Goal: Task Accomplishment & Management: Manage account settings

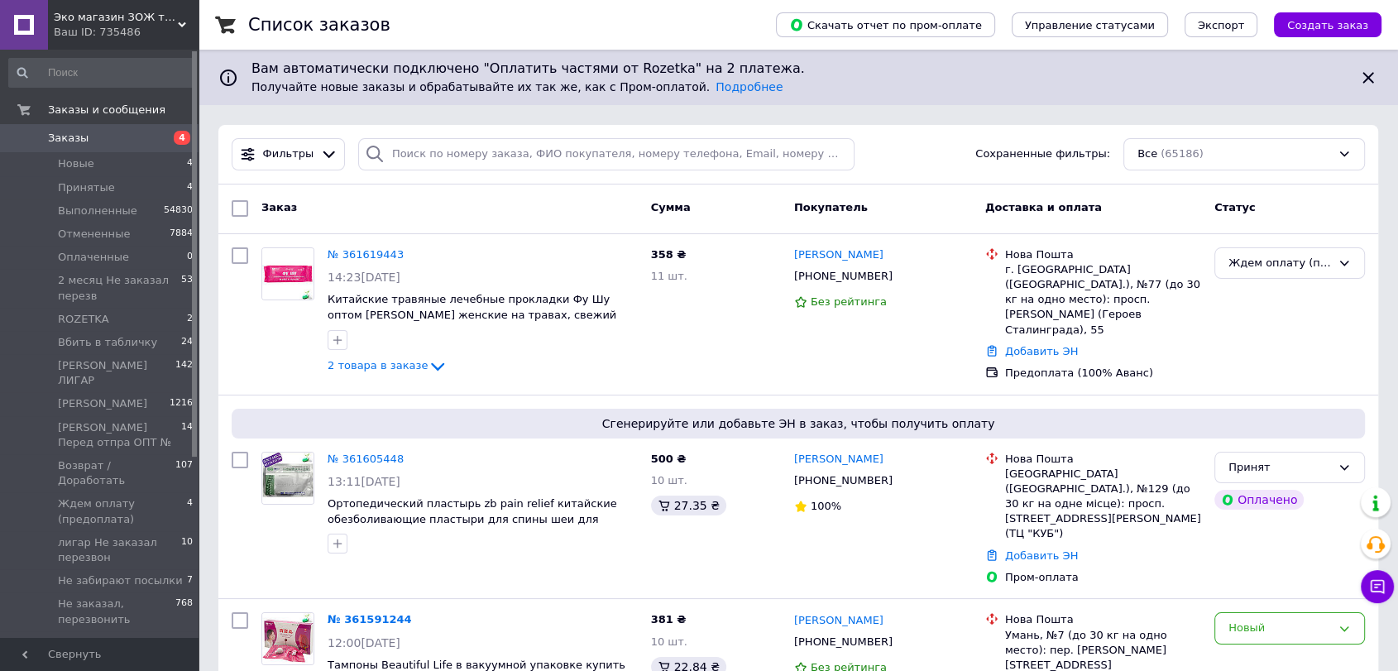
click at [62, 134] on span "Заказы" at bounding box center [68, 138] width 41 height 15
click at [104, 481] on span "Ждем оплату (предоплата)" at bounding box center [122, 496] width 129 height 30
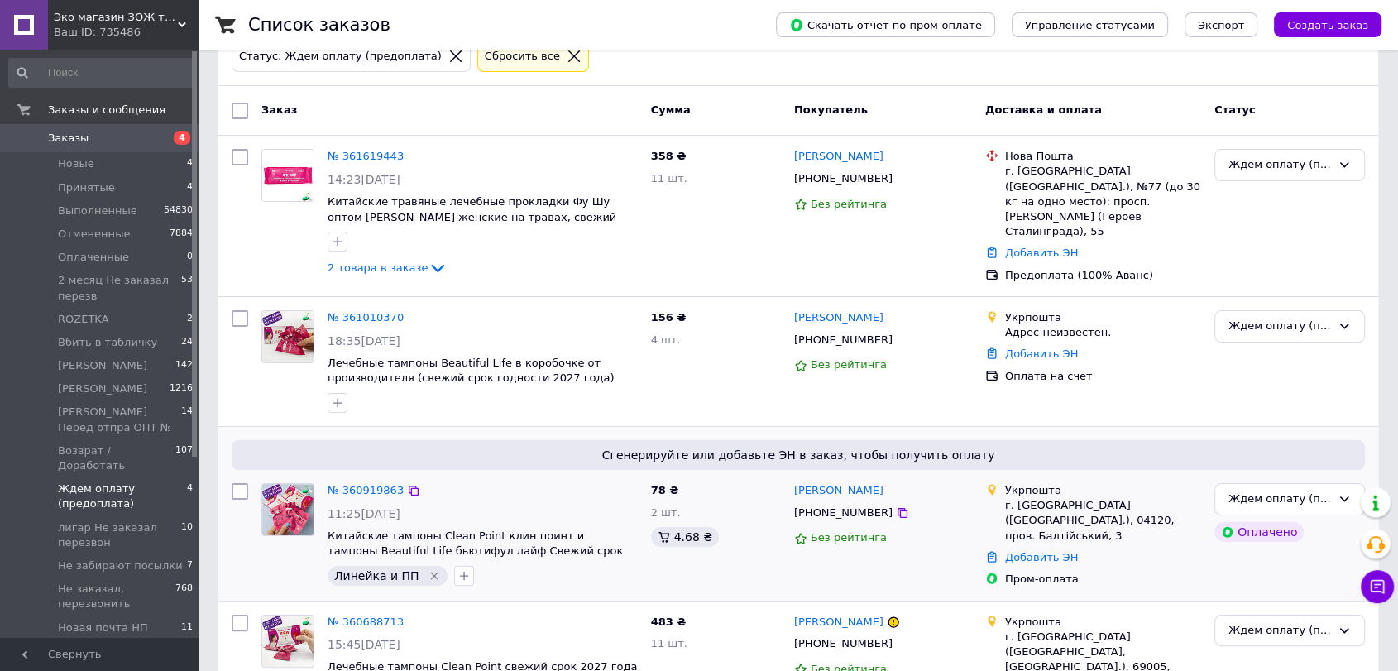
scroll to position [255, 0]
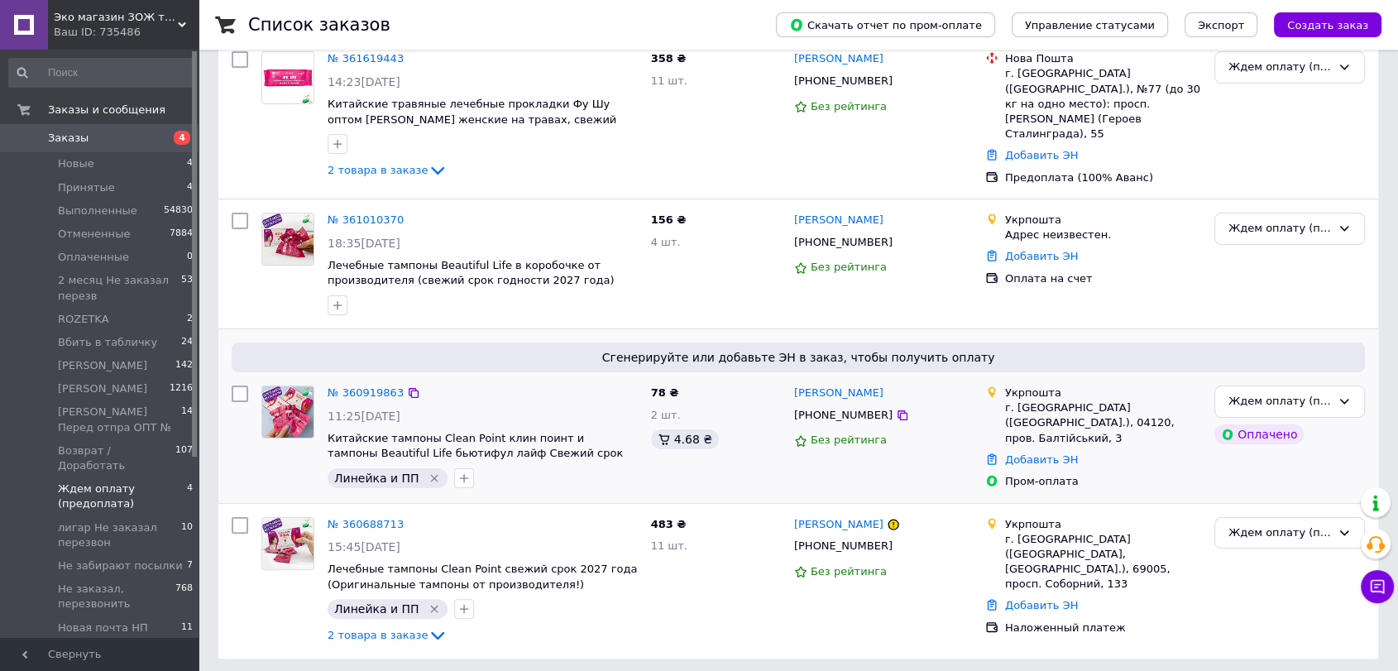
click at [289, 400] on img at bounding box center [287, 411] width 51 height 51
click at [1346, 394] on icon at bounding box center [1343, 400] width 13 height 13
click at [1243, 465] on li "Выполнен" at bounding box center [1289, 466] width 149 height 31
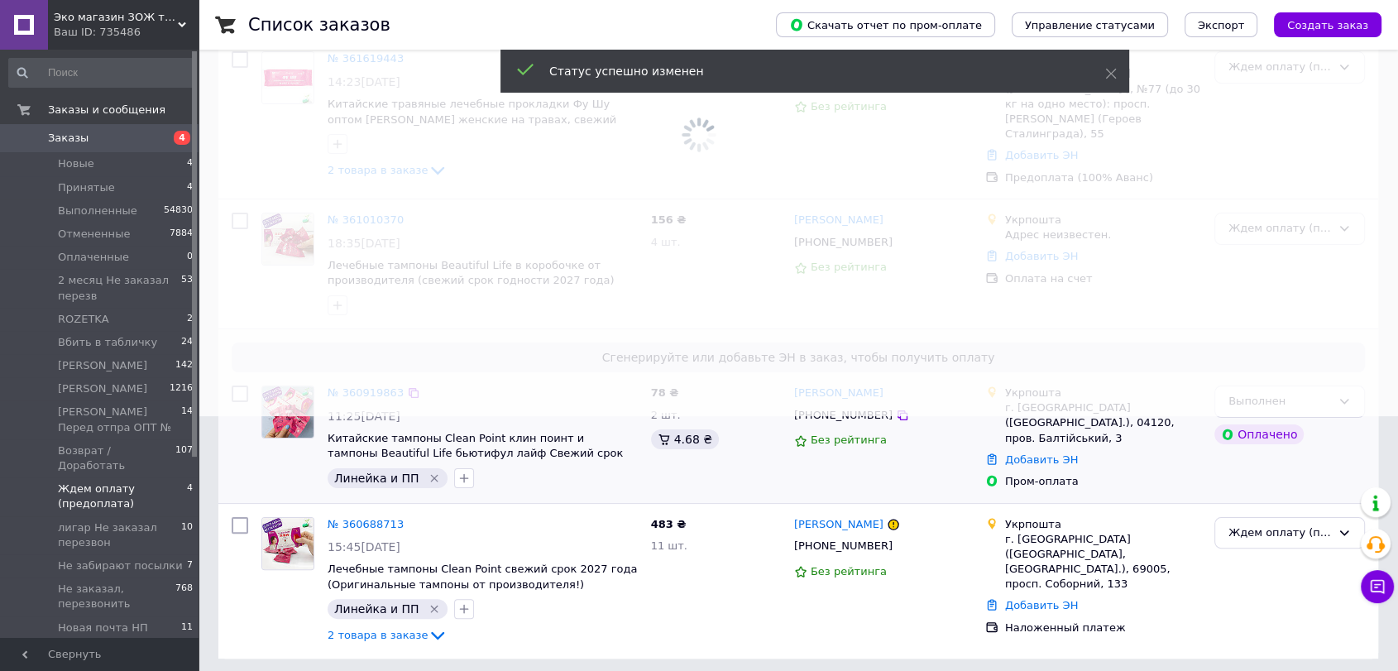
scroll to position [82, 0]
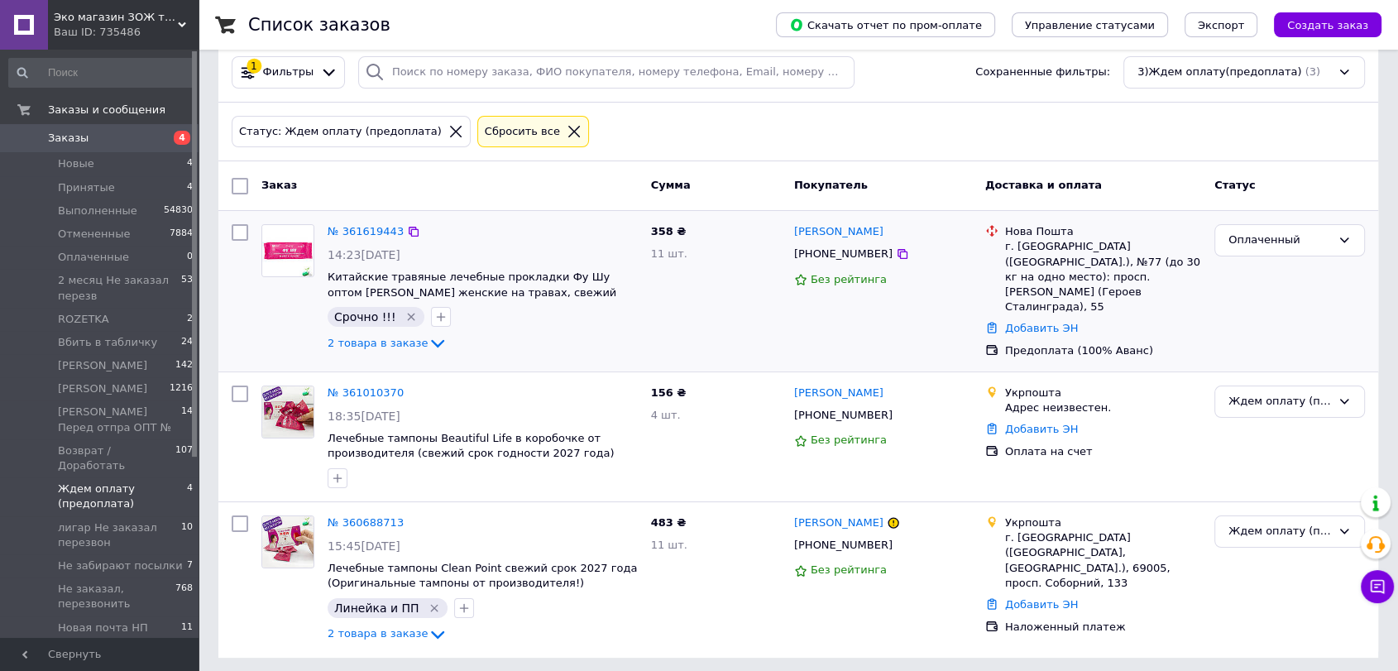
click at [275, 244] on img at bounding box center [287, 250] width 51 height 51
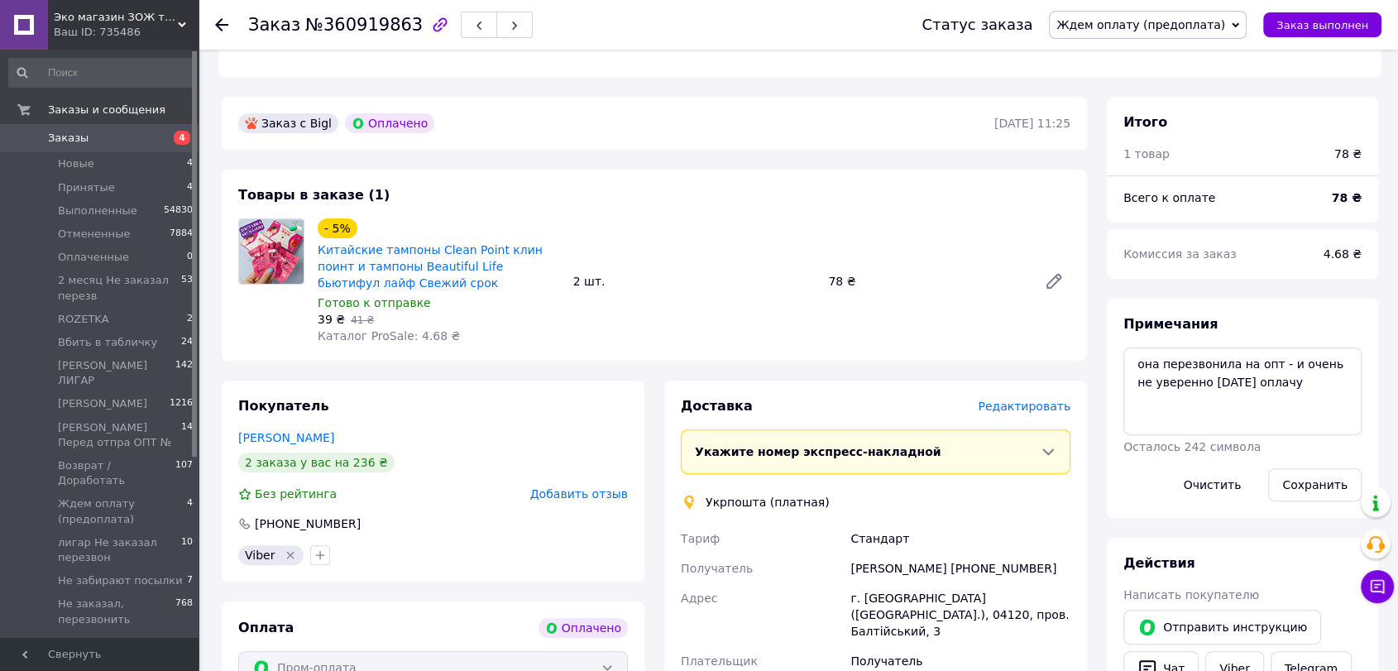
scroll to position [459, 0]
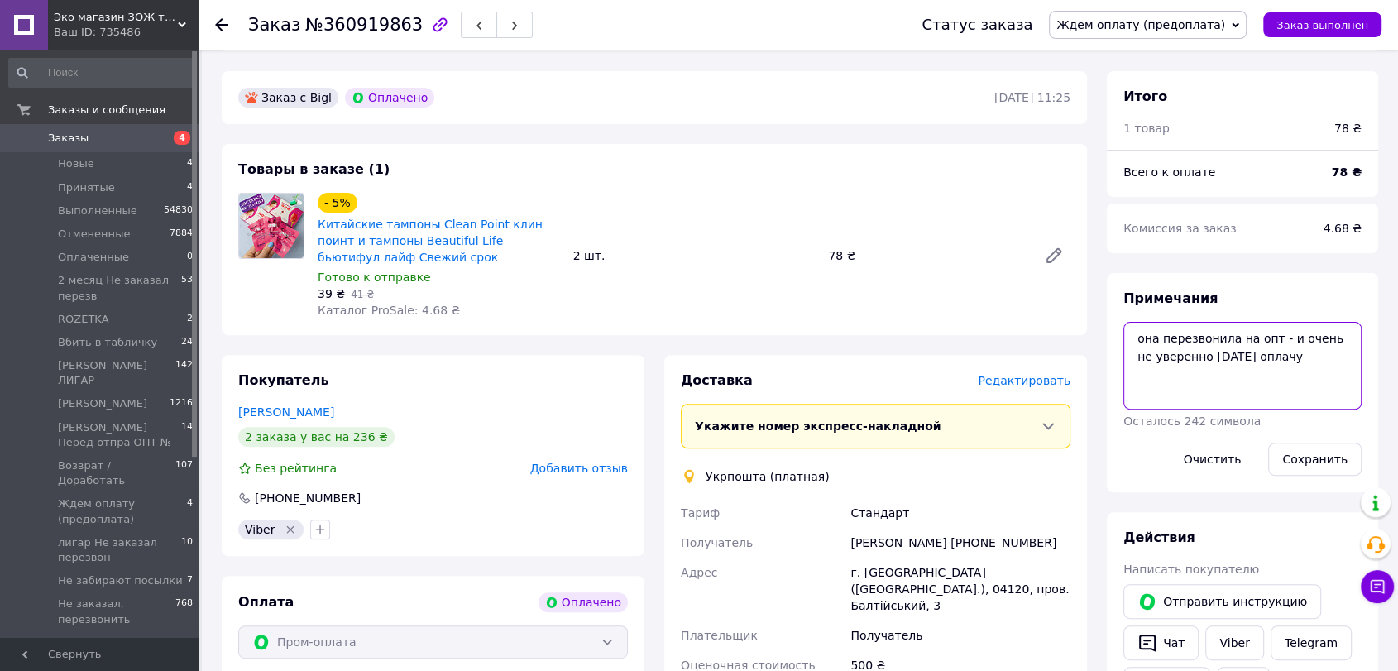
drag, startPoint x: 1131, startPoint y: 304, endPoint x: 1317, endPoint y: 337, distance: 188.2
click at [1317, 337] on textarea "она перезвонила на опт - и очень не уверенно завтра оплачу" at bounding box center [1242, 366] width 238 height 88
paste textarea "12.09.25 10:27 Demukh Olena 156.00"
type textarea "12.09.25 10:27 Demukh Olena 156.00"
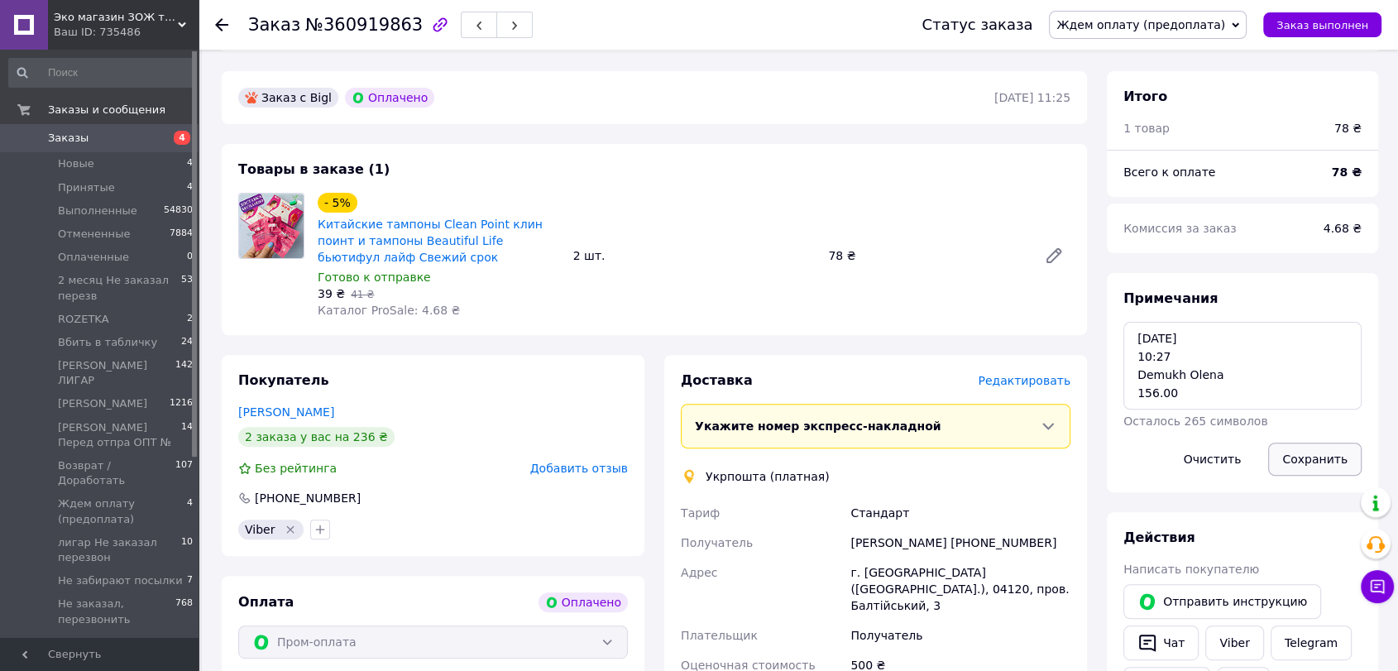
click at [1307, 442] on button "Сохранить" at bounding box center [1314, 458] width 93 height 33
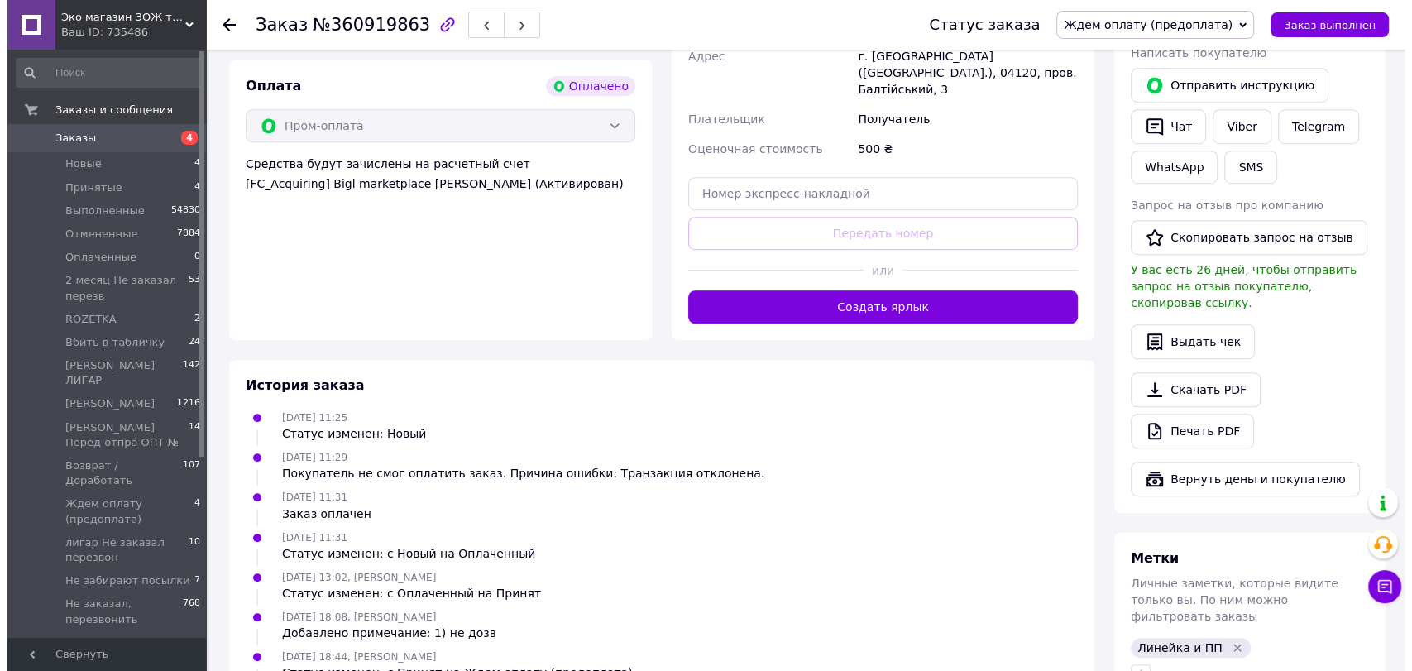
scroll to position [643, 0]
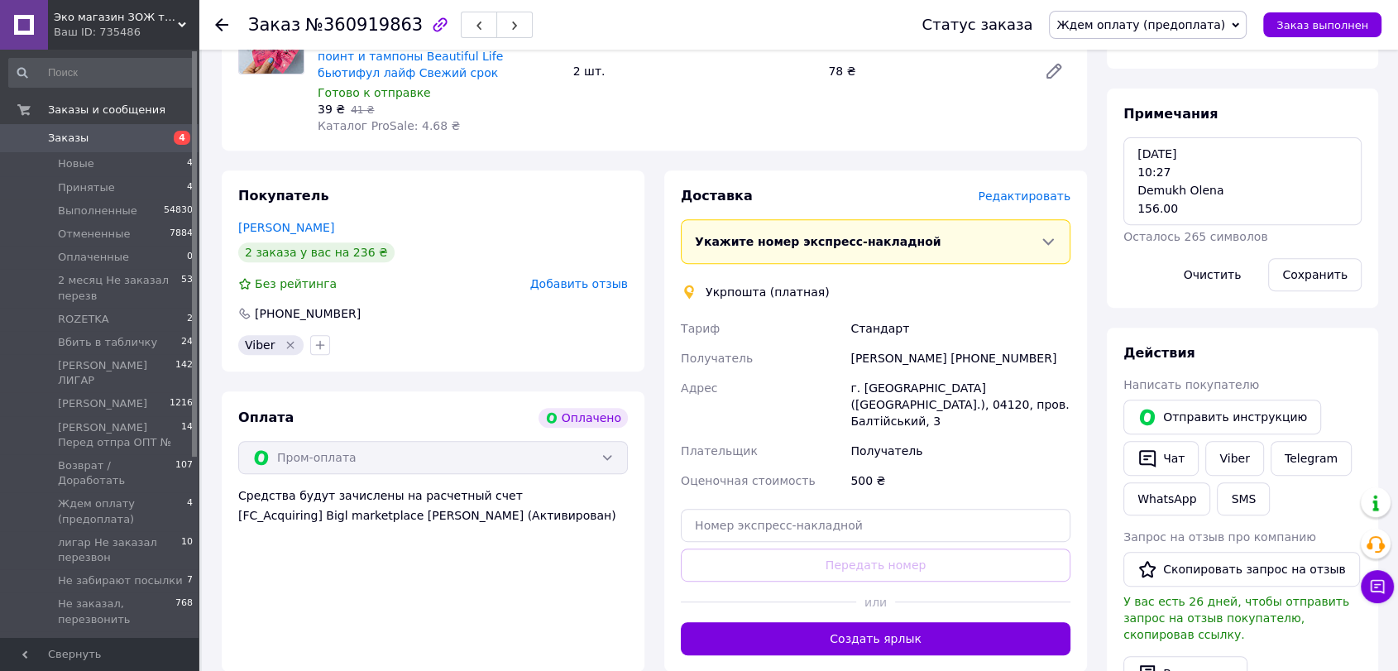
click at [1016, 189] on span "Редактировать" at bounding box center [1023, 195] width 93 height 13
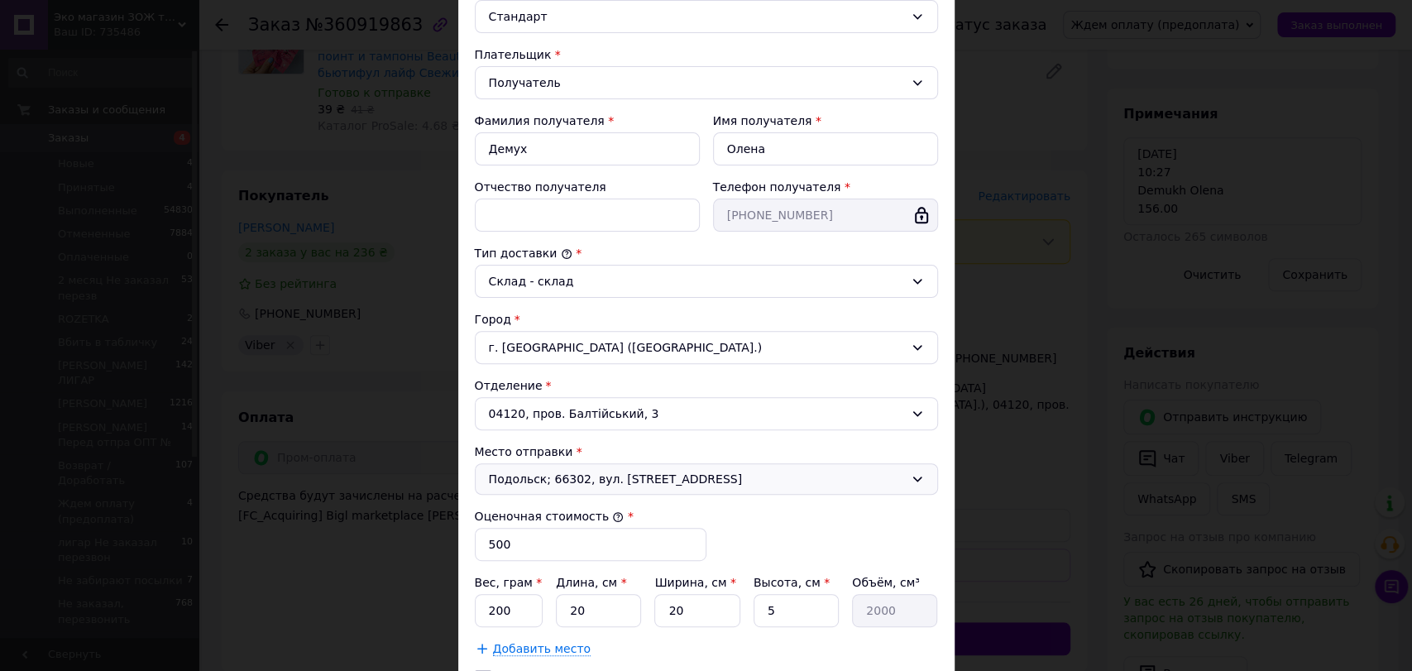
scroll to position [361, 0]
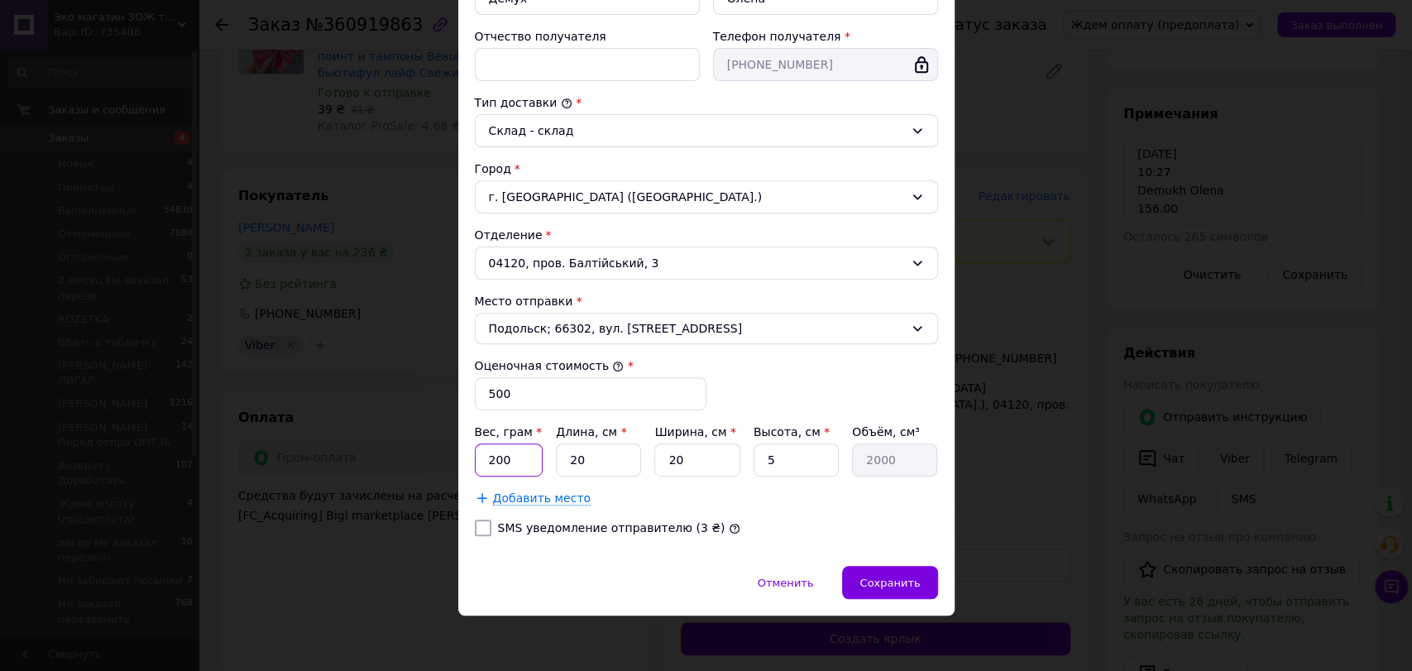
drag, startPoint x: 507, startPoint y: 461, endPoint x: 484, endPoint y: 465, distance: 23.5
click at [484, 465] on input "200" at bounding box center [509, 459] width 69 height 33
type input "100"
click at [883, 576] on span "Сохранить" at bounding box center [889, 582] width 60 height 12
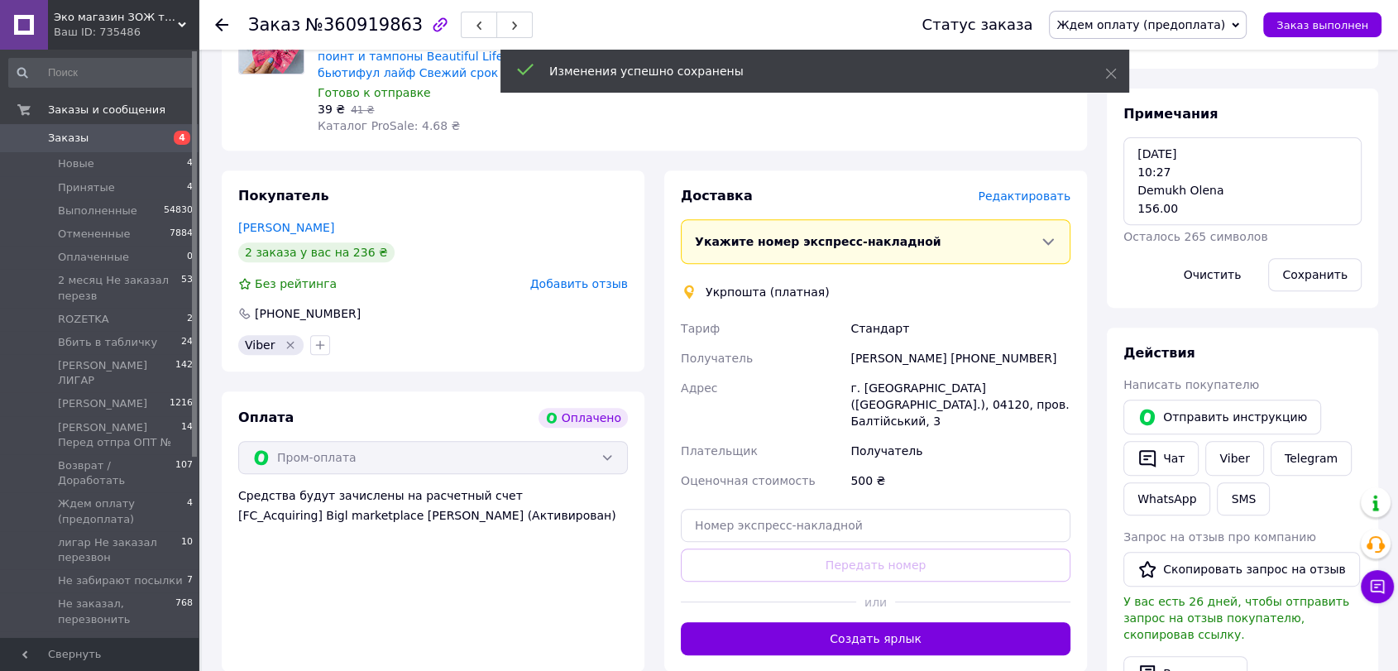
scroll to position [238, 0]
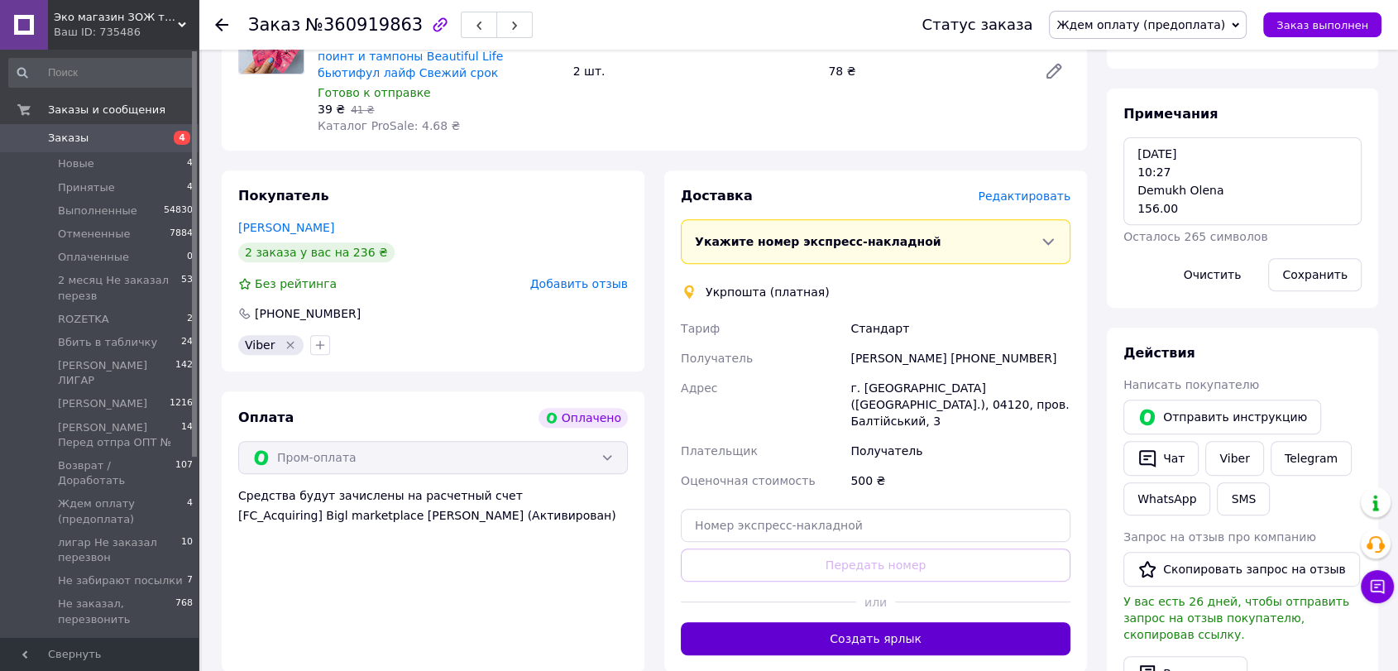
click at [956, 622] on button "Создать ярлык" at bounding box center [876, 638] width 390 height 33
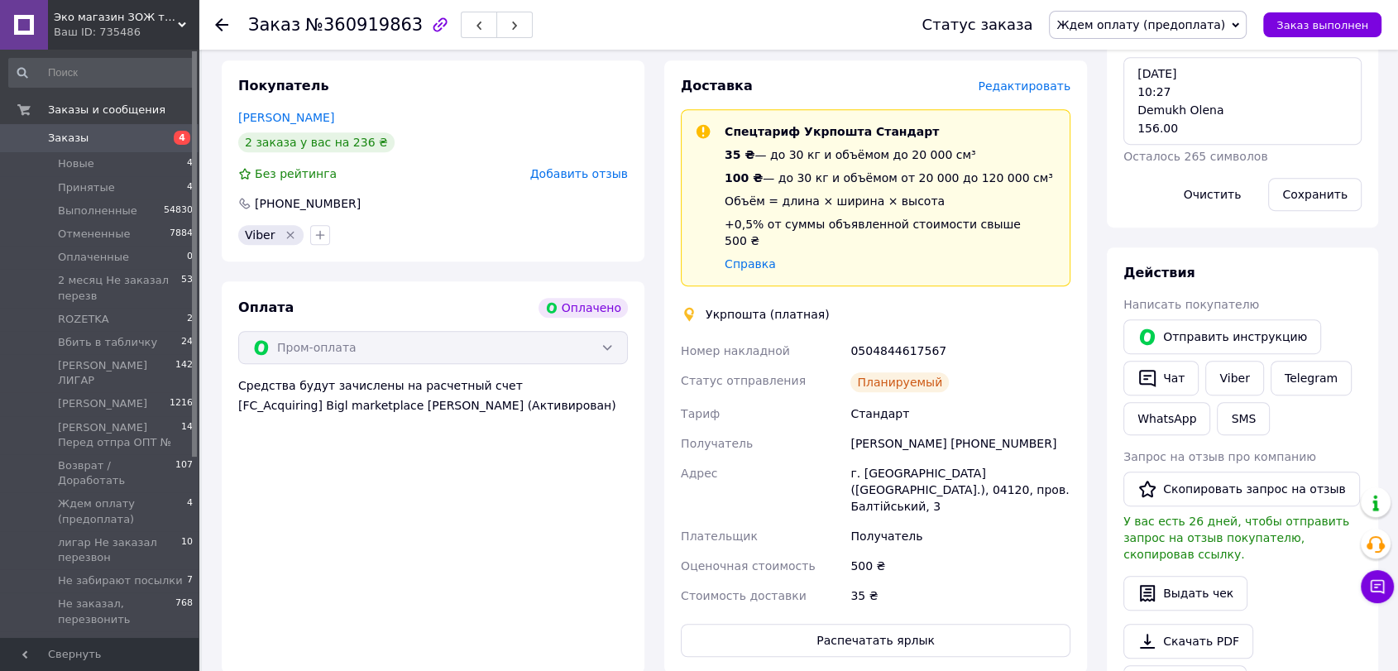
scroll to position [827, 0]
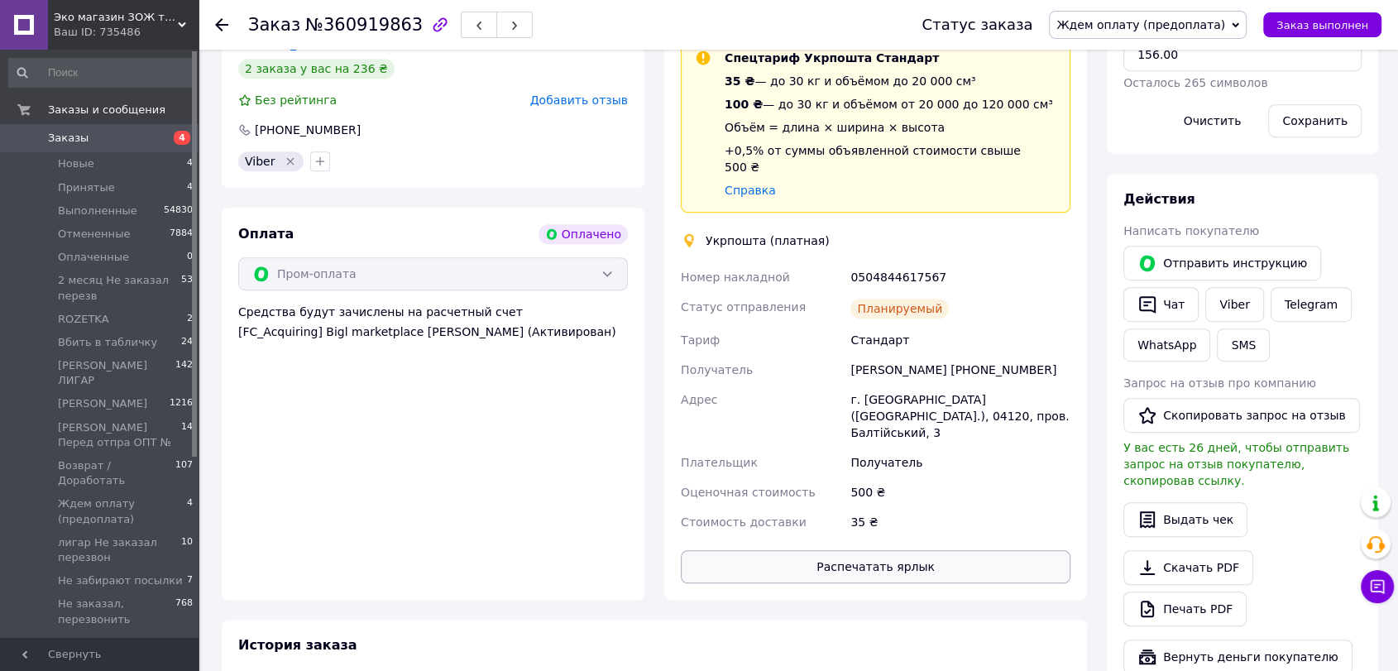
click at [880, 550] on button "Распечатать ярлык" at bounding box center [876, 566] width 390 height 33
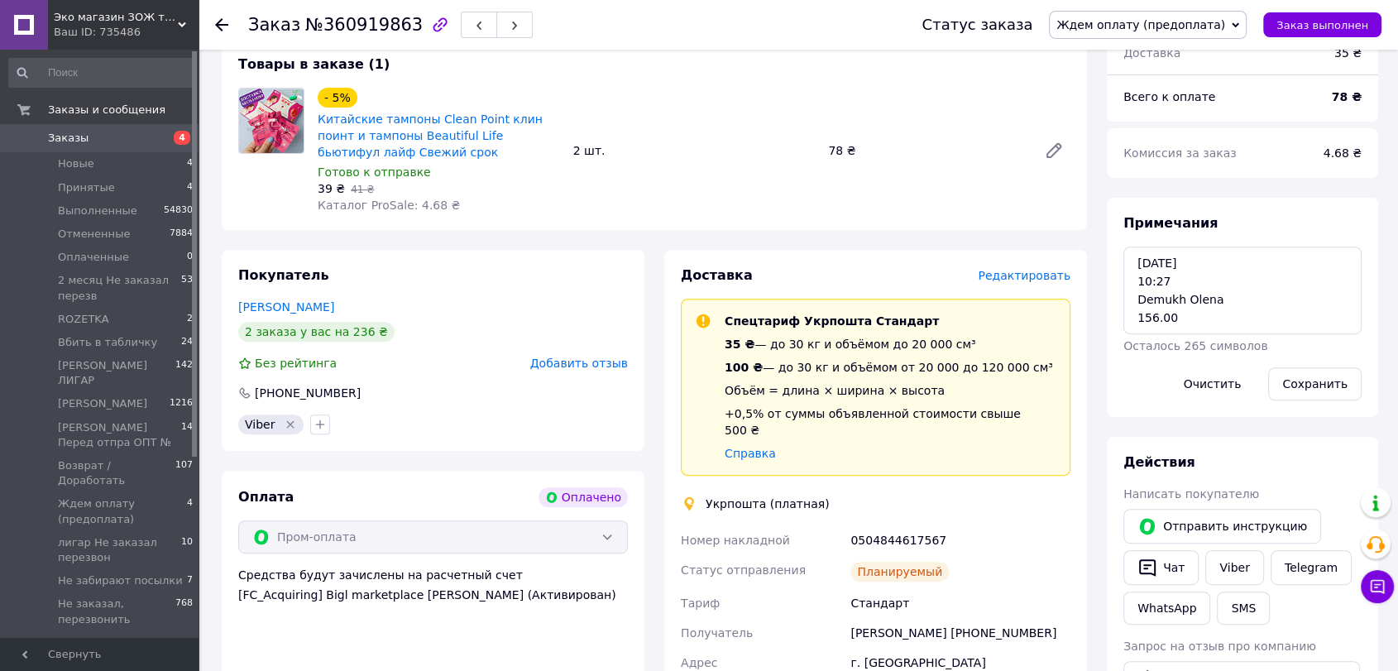
scroll to position [552, 0]
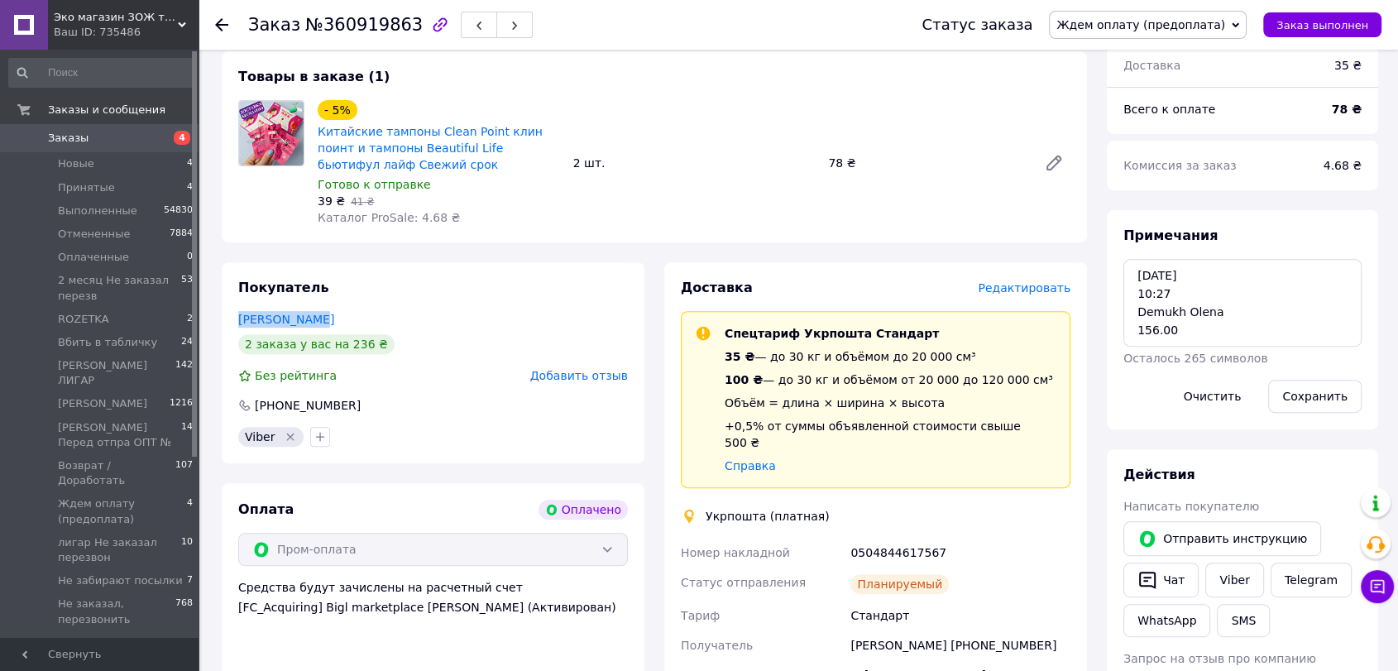
drag, startPoint x: 232, startPoint y: 281, endPoint x: 321, endPoint y: 280, distance: 89.3
click at [321, 280] on div "Покупатель Демух Олена 2 заказа у вас на 236 ₴ Без рейтинга Добавить отзыв +380…" at bounding box center [433, 362] width 423 height 201
copy link "Демух Олена"
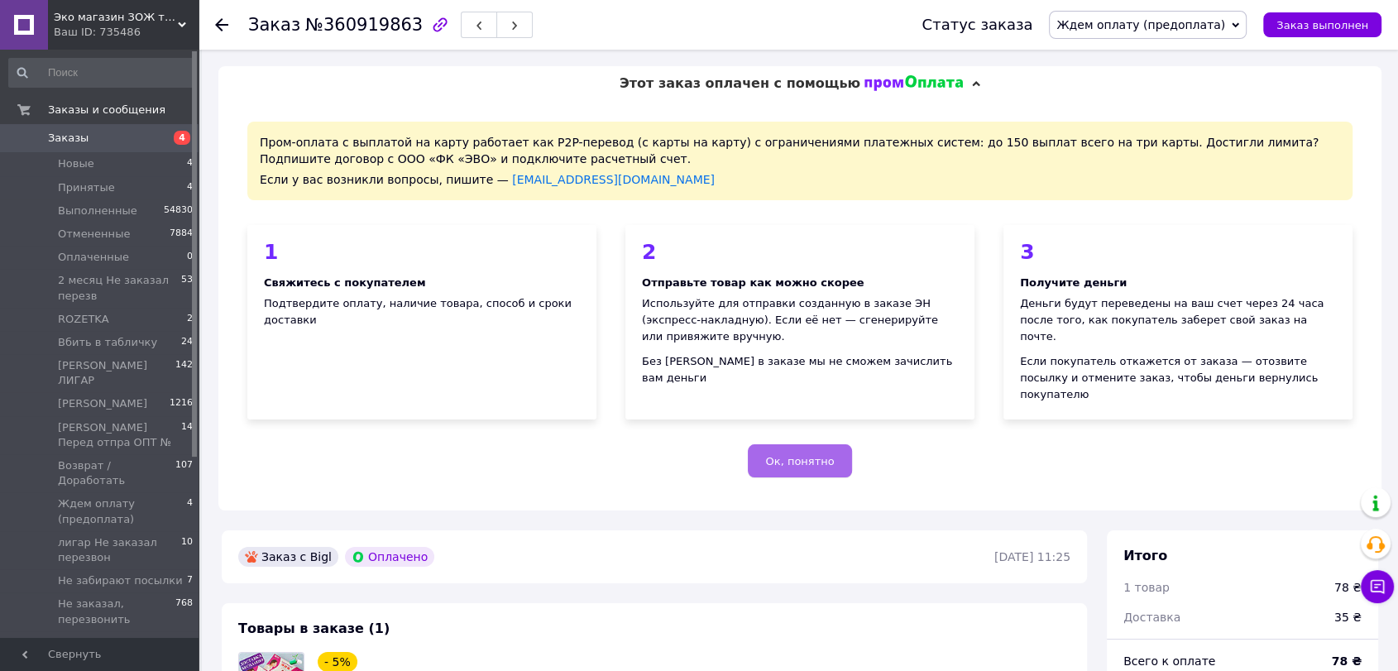
scroll to position [367, 0]
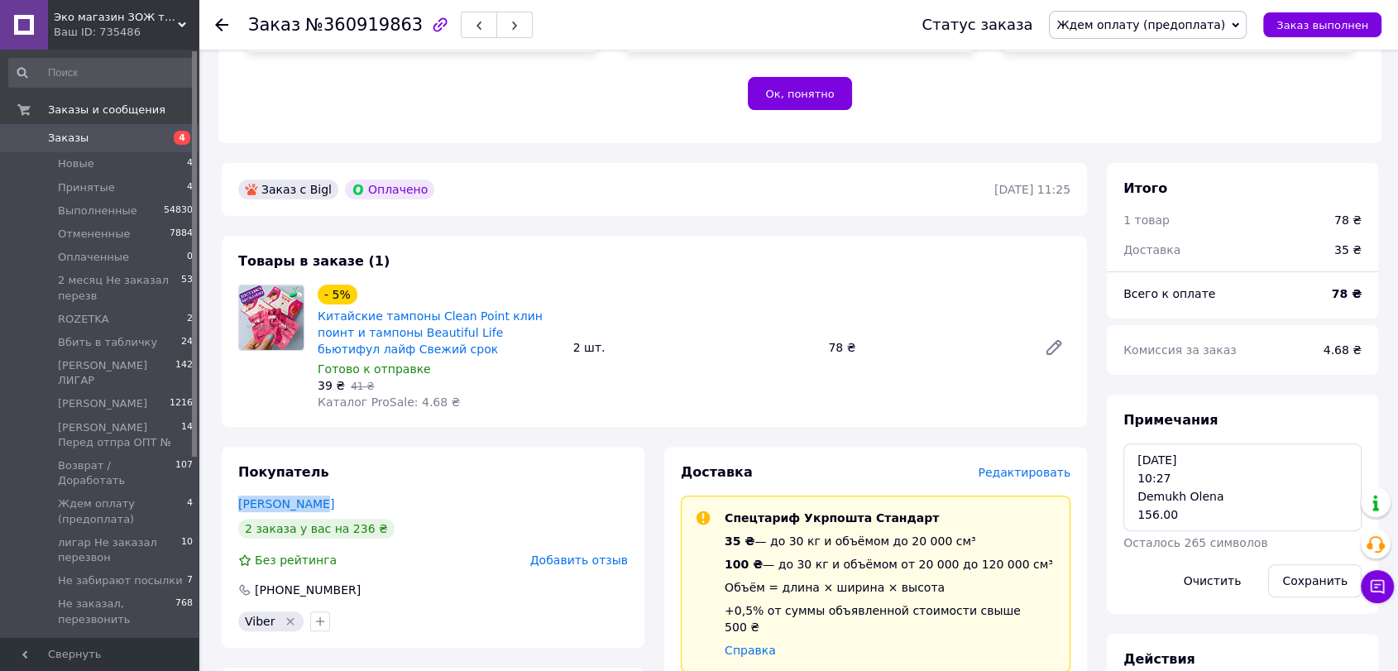
click at [437, 458] on div "Покупатель Демух Олена 2 заказа у вас на 236 ₴ Без рейтинга Добавить отзыв +380…" at bounding box center [433, 547] width 423 height 201
drag, startPoint x: 232, startPoint y: 470, endPoint x: 314, endPoint y: 466, distance: 82.8
click at [314, 466] on div "Покупатель Демух Олена 2 заказа у вас на 236 ₴ Без рейтинга Добавить отзыв +380…" at bounding box center [433, 547] width 423 height 201
copy link "Демух Олена"
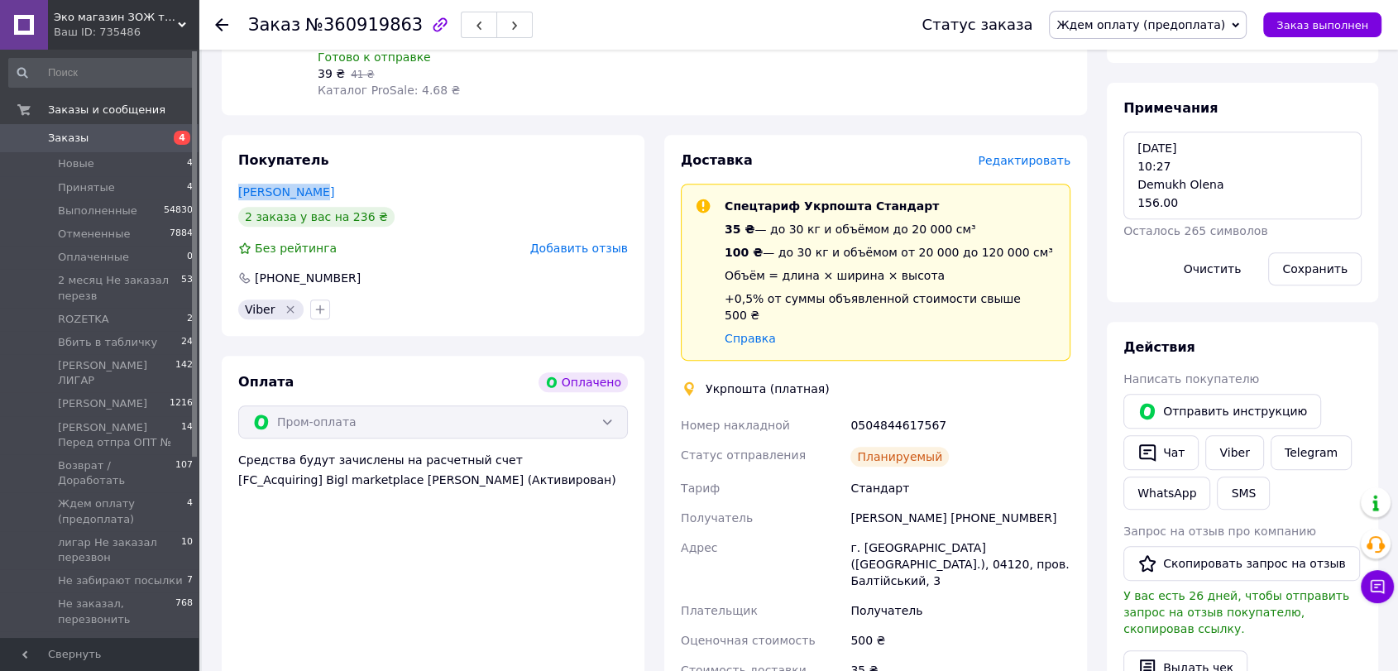
scroll to position [463, 0]
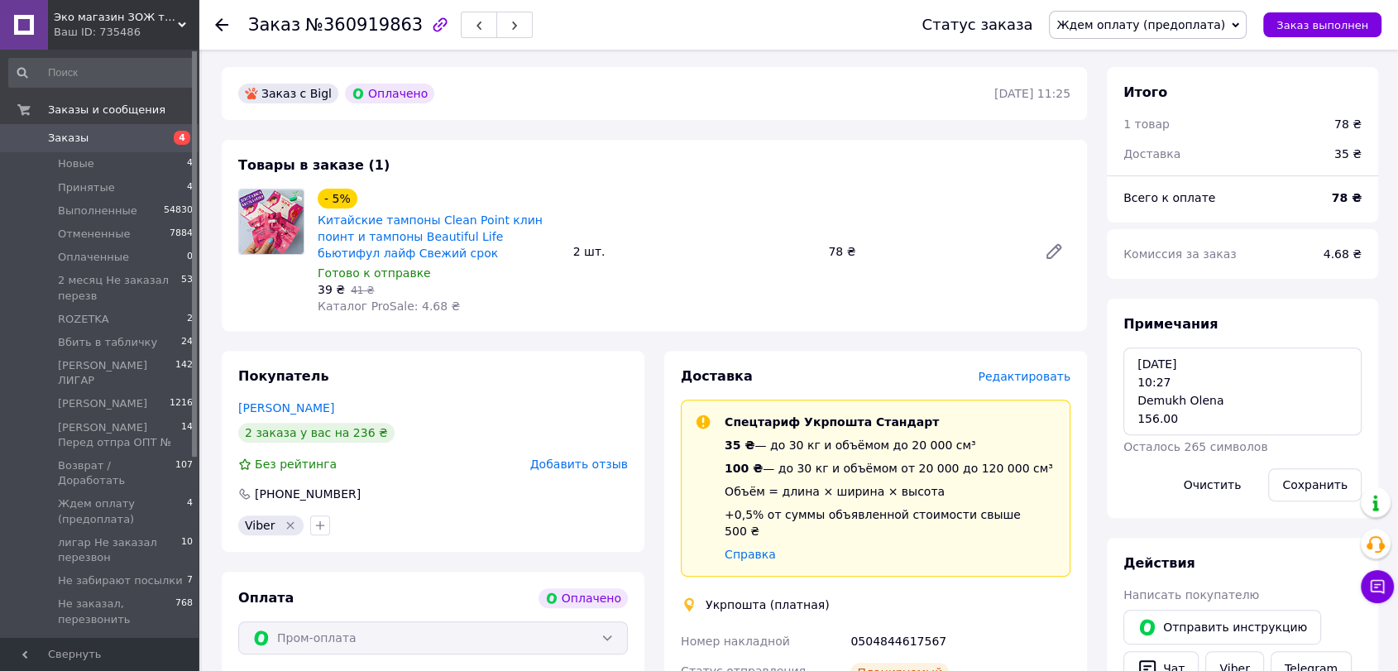
click at [1239, 24] on icon at bounding box center [1234, 24] width 7 height 5
click at [1159, 114] on li "Пром Оплата" at bounding box center [1160, 112] width 222 height 25
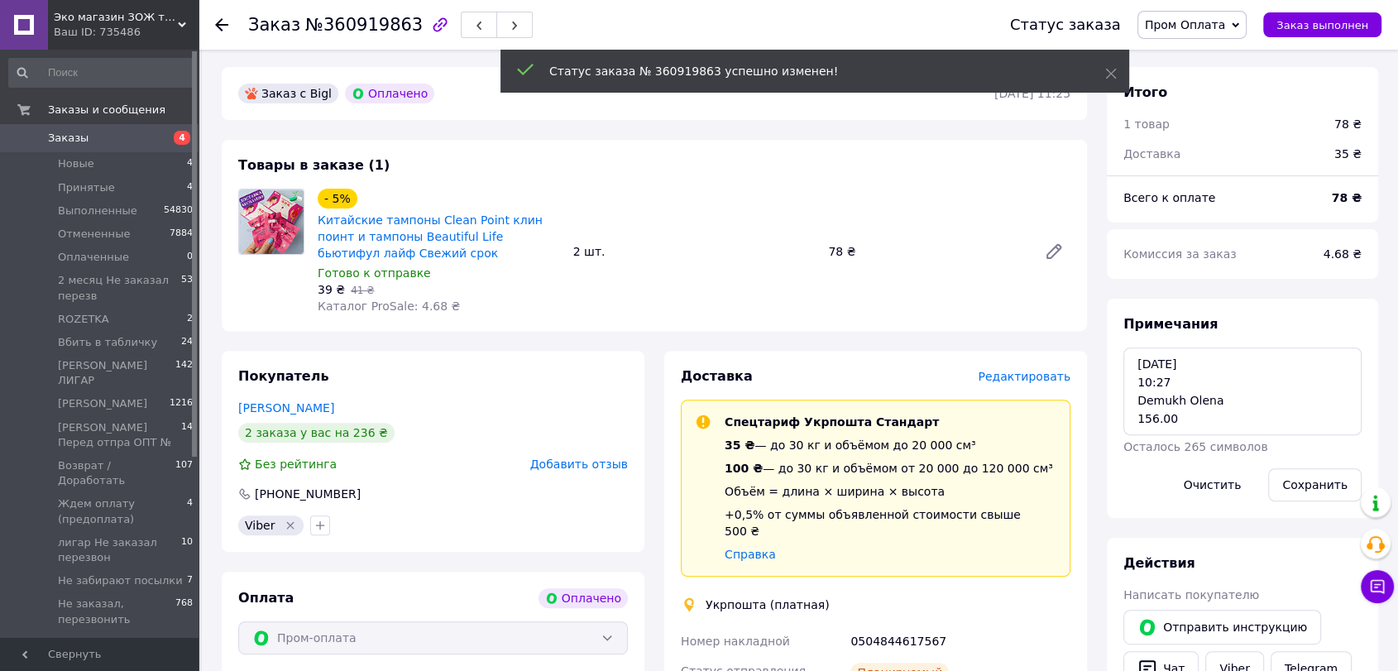
scroll to position [278, 0]
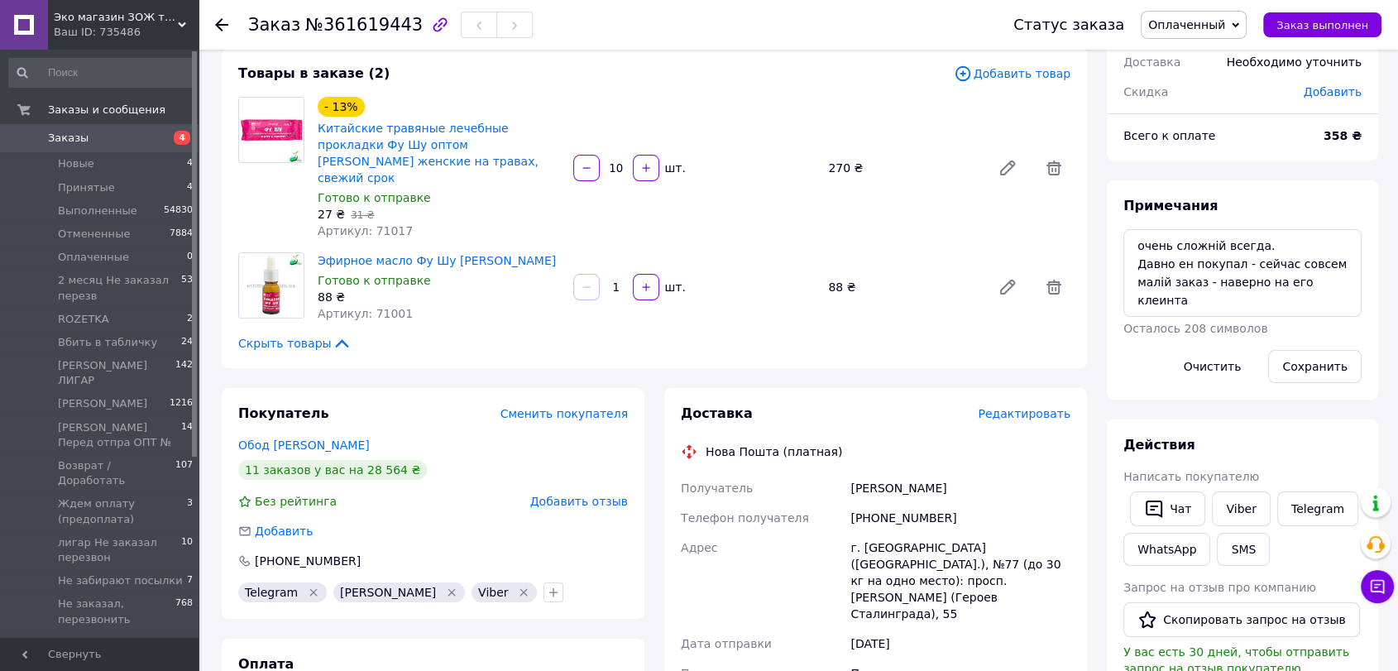
scroll to position [92, 0]
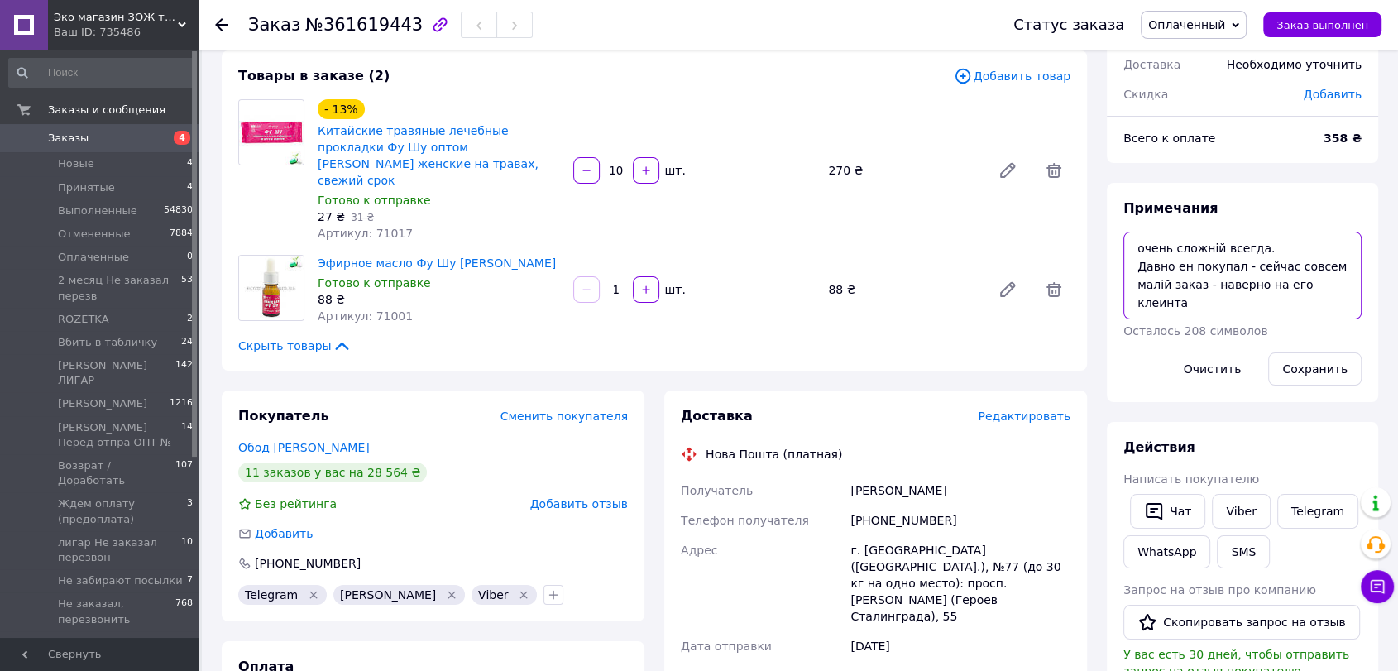
drag, startPoint x: 1140, startPoint y: 237, endPoint x: 1347, endPoint y: 313, distance: 221.1
click at [1347, 313] on textarea "очень сложній всегда. Давно ен покупал - сейчас совсем малій заказ - наверно на…" at bounding box center [1242, 276] width 238 height 88
paste textarea "12.09.25 15:27 Обод Володимир Іванович Поповнення рахунку ФОП Осадчий Віталій М…"
click at [1303, 370] on button "Сохранить" at bounding box center [1314, 368] width 93 height 33
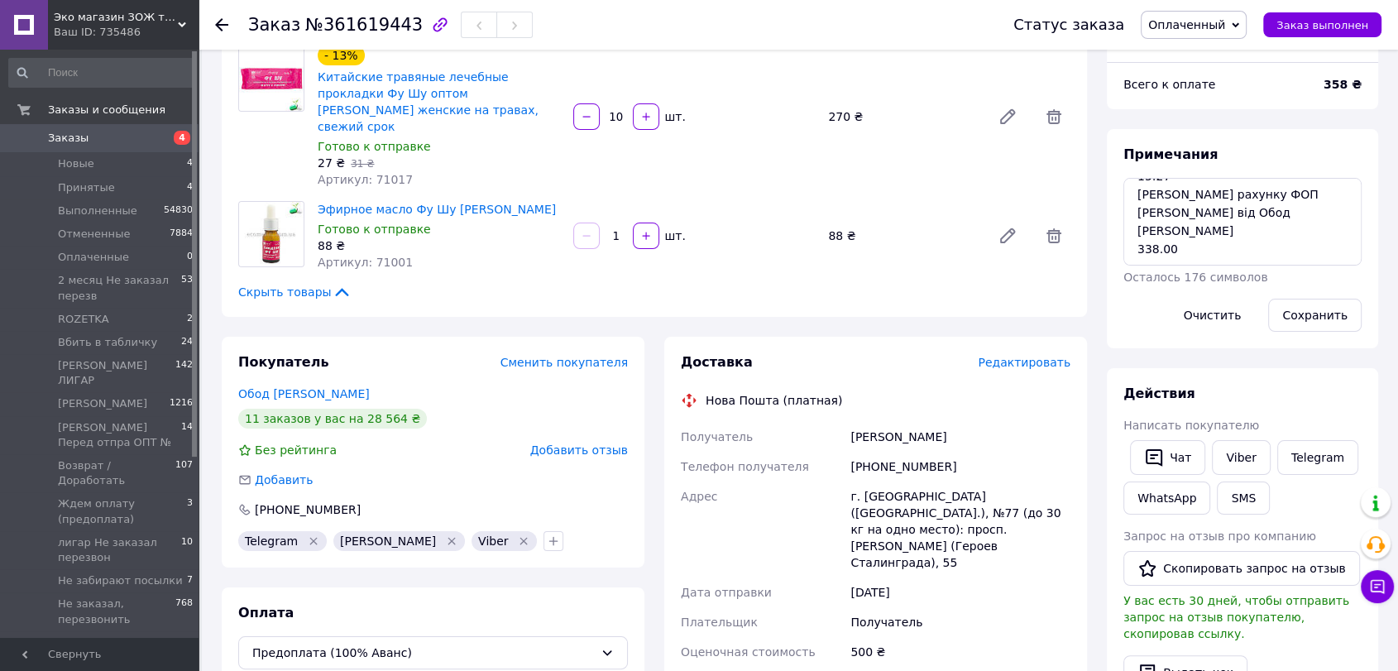
scroll to position [0, 0]
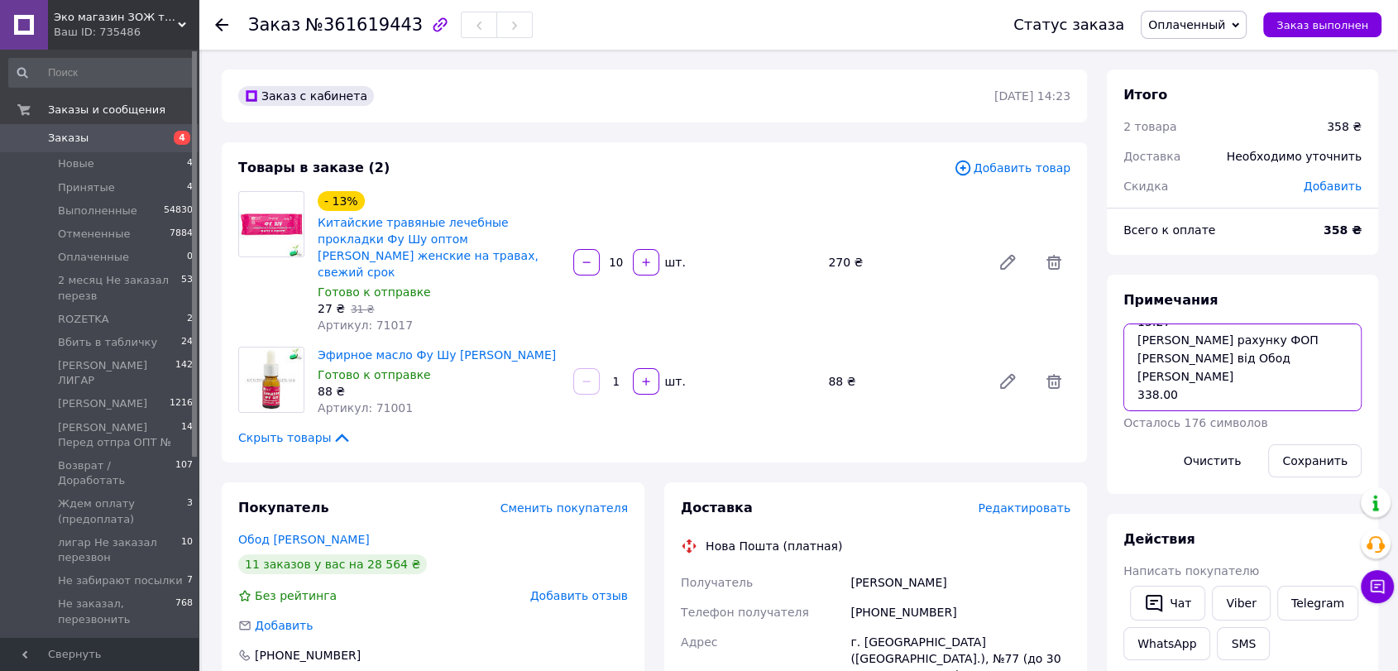
click at [1217, 399] on textarea "12.09.25 15:27 Обод Володимир Іванович Поповнення рахунку ФОП Осадчий Віталій М…" at bounding box center [1242, 367] width 238 height 88
type textarea "12.09.25 15:27 Обод Володимир Іванович Поповнення рахунку ФОП Осадчий Віталій М…"
click at [1316, 458] on button "Сохранить" at bounding box center [1314, 460] width 93 height 33
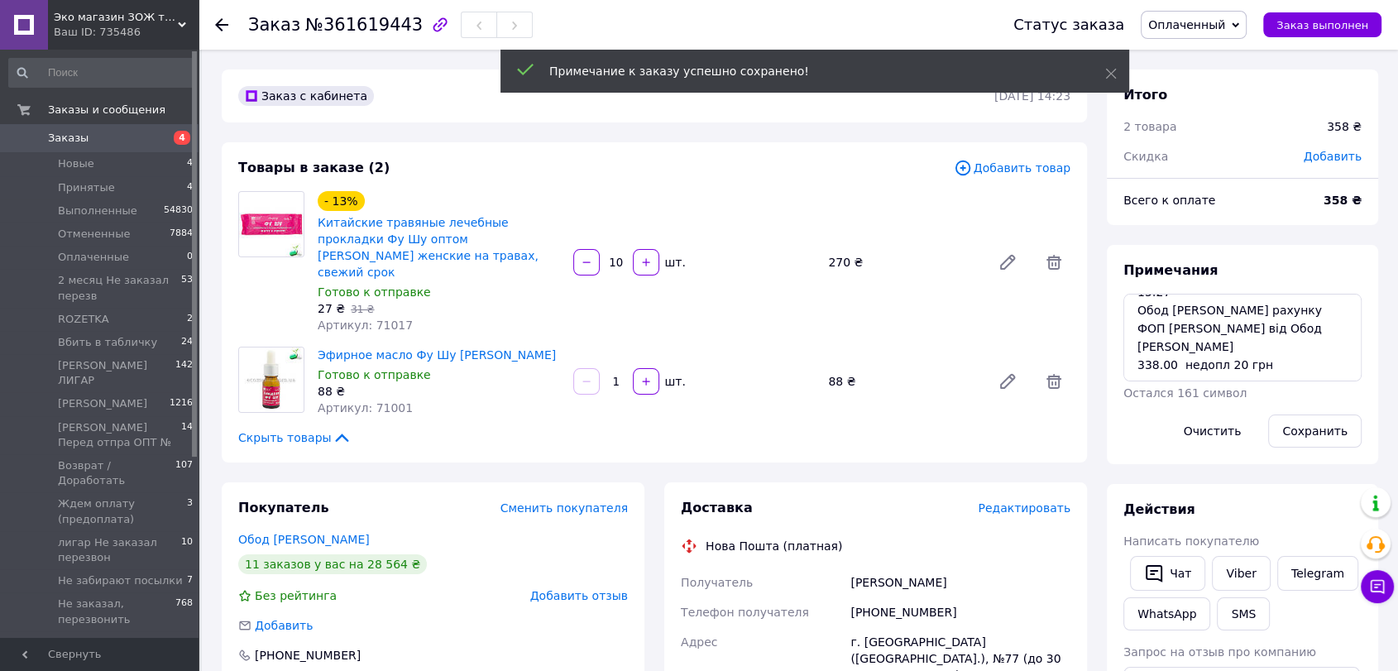
scroll to position [175, 0]
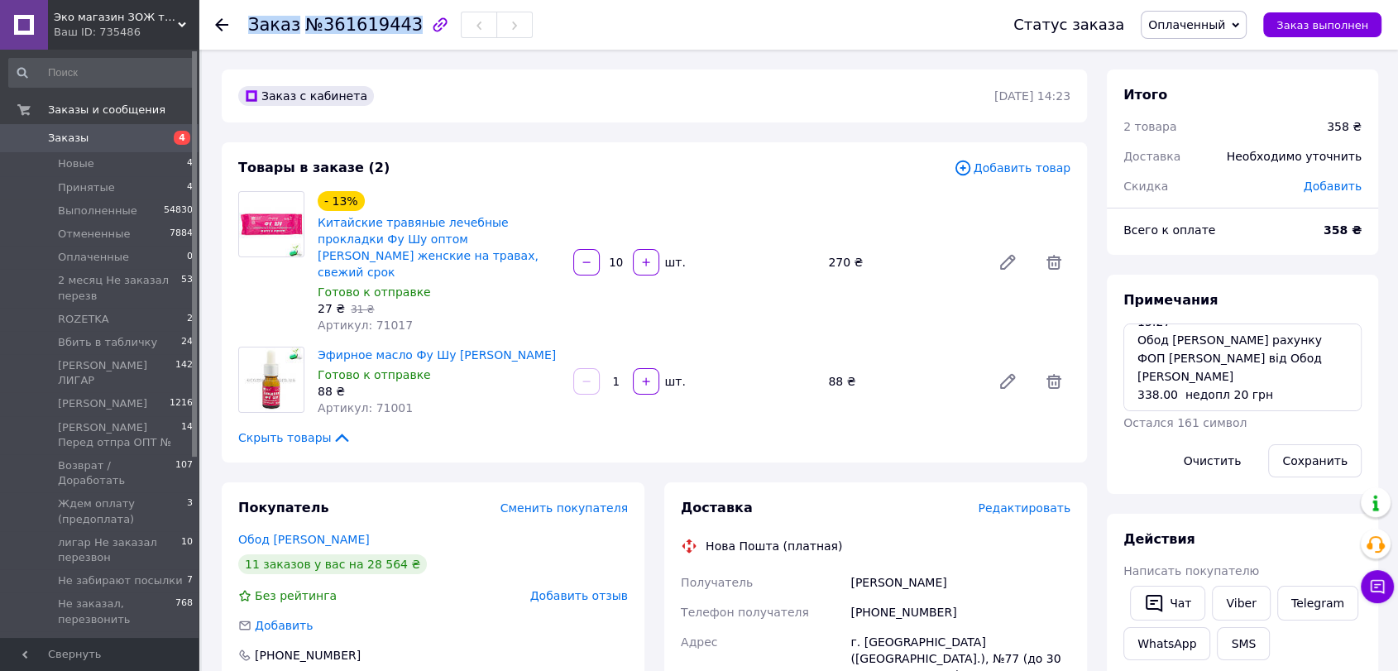
drag, startPoint x: 238, startPoint y: 26, endPoint x: 417, endPoint y: 41, distance: 179.2
click at [417, 41] on div "Заказ №361619443 Статус заказа Оплаченный Принят Выполнен Отменен 2 месяц Не за…" at bounding box center [798, 25] width 1166 height 50
copy h1 "Заказ №361619443"
click at [1277, 246] on div "Всего к оплате" at bounding box center [1213, 230] width 200 height 36
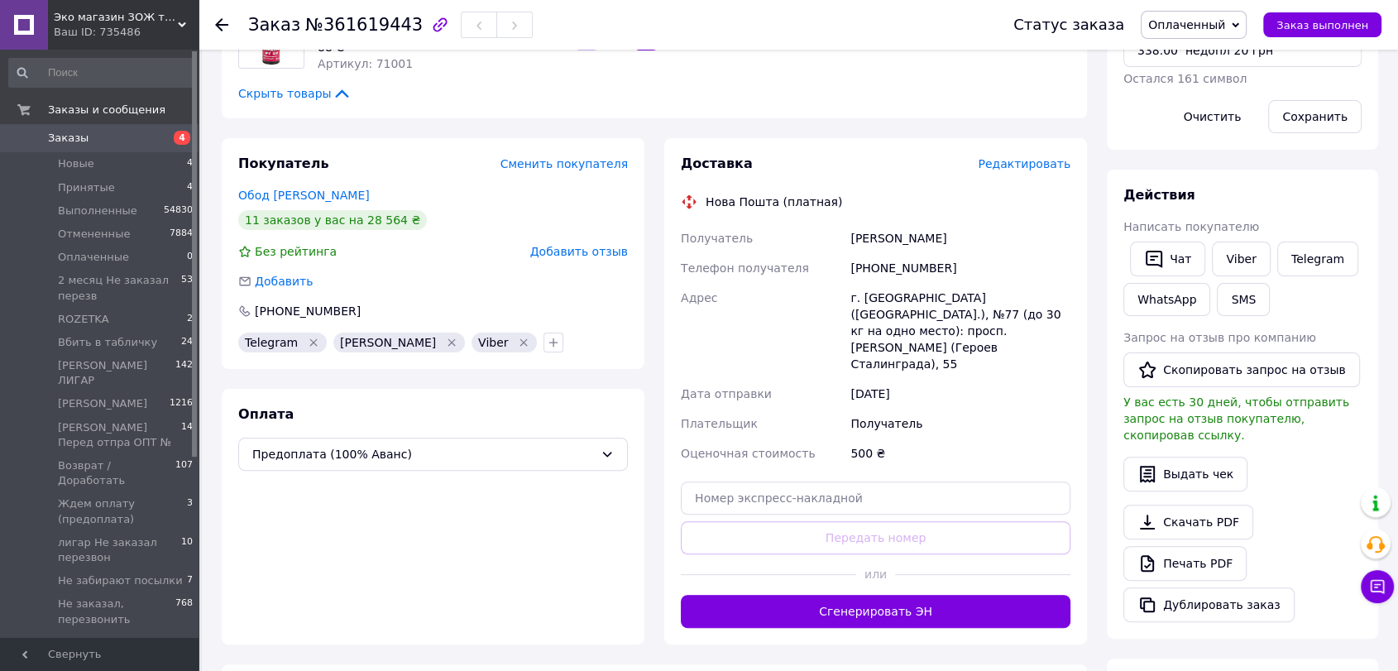
scroll to position [317, 0]
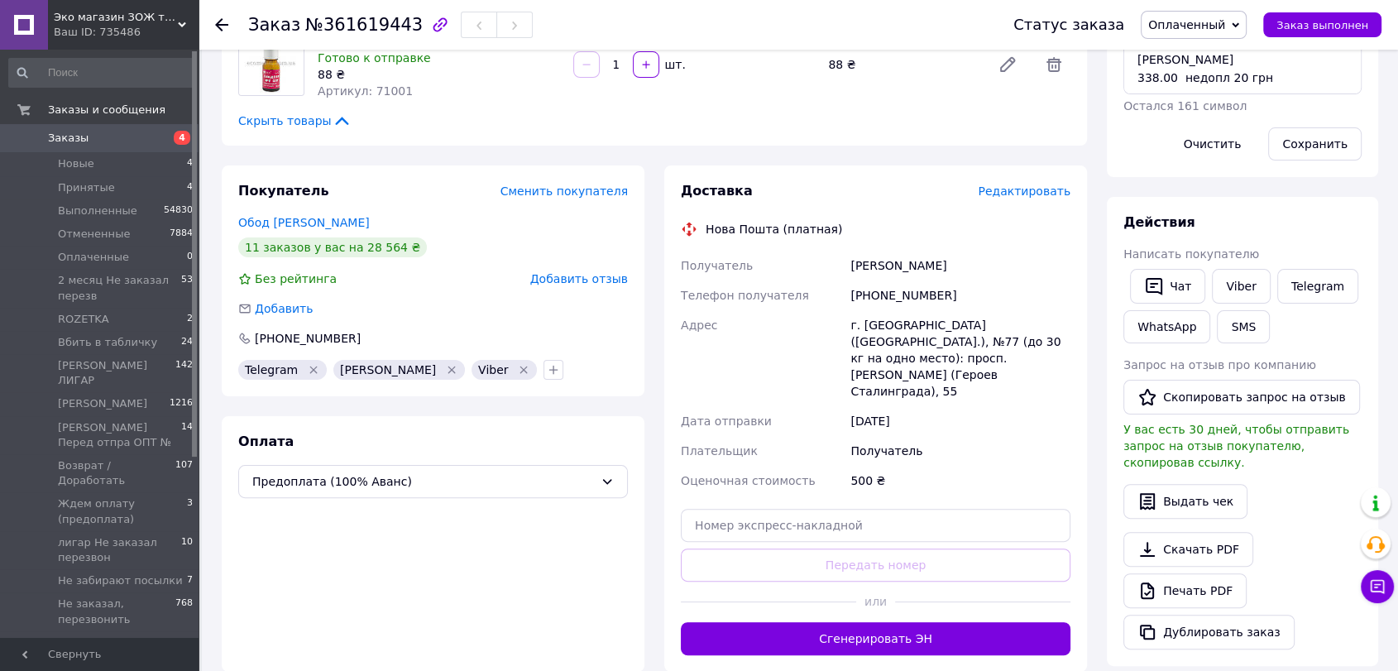
click at [79, 138] on span "Заказы" at bounding box center [68, 138] width 41 height 15
